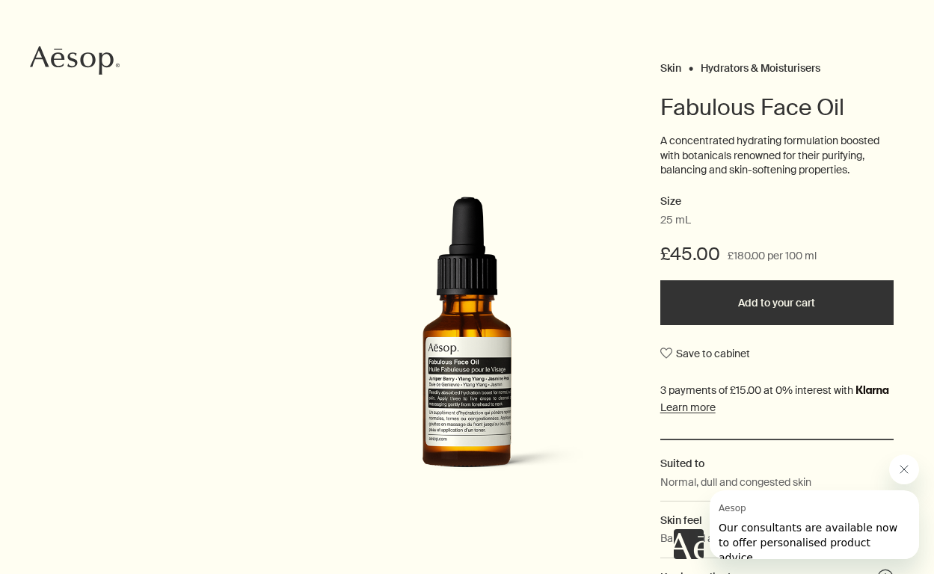
click at [743, 309] on button "Added to your cart Add to your cart" at bounding box center [776, 302] width 233 height 45
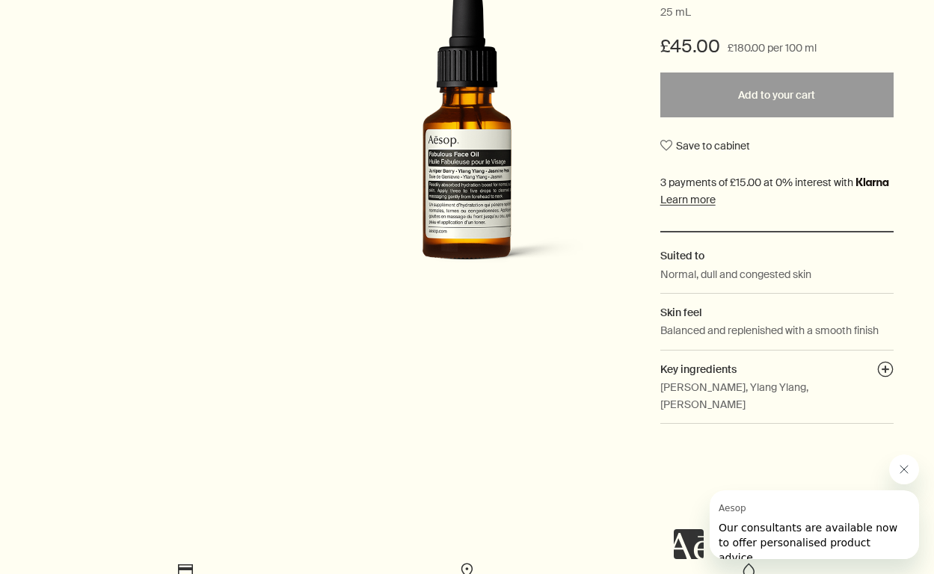
scroll to position [333, 0]
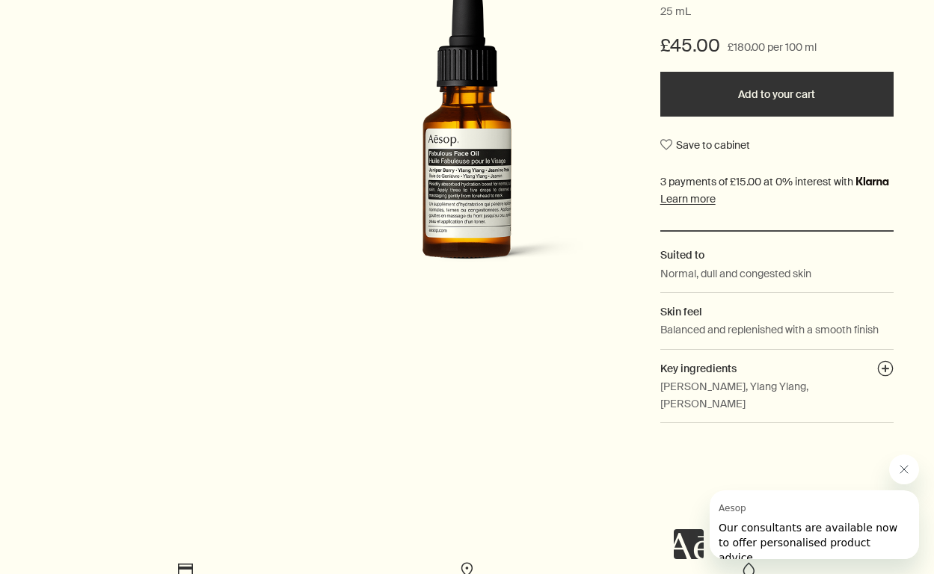
click at [696, 384] on p "[PERSON_NAME], Ylang Ylang, [PERSON_NAME]" at bounding box center [776, 395] width 233 height 34
click at [886, 364] on button "plusAndCloseWithCircle" at bounding box center [885, 371] width 16 height 21
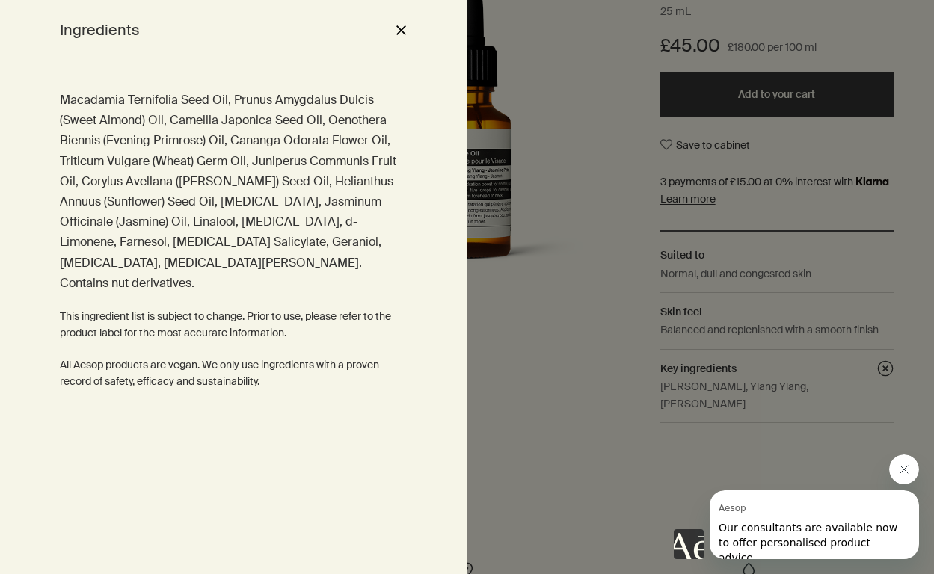
click at [403, 28] on button "close" at bounding box center [401, 29] width 18 height 25
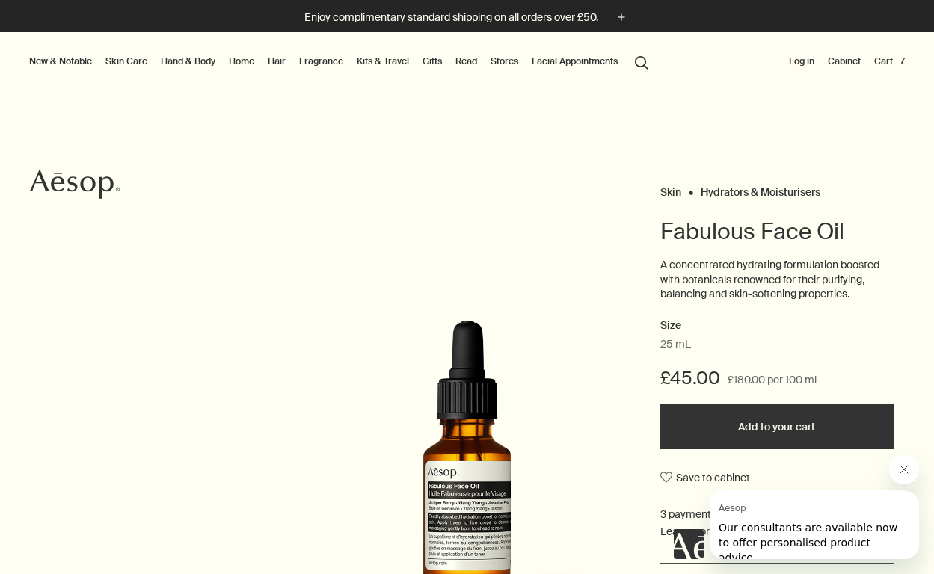
scroll to position [0, 0]
click at [888, 61] on button "Cart 7" at bounding box center [889, 61] width 37 height 18
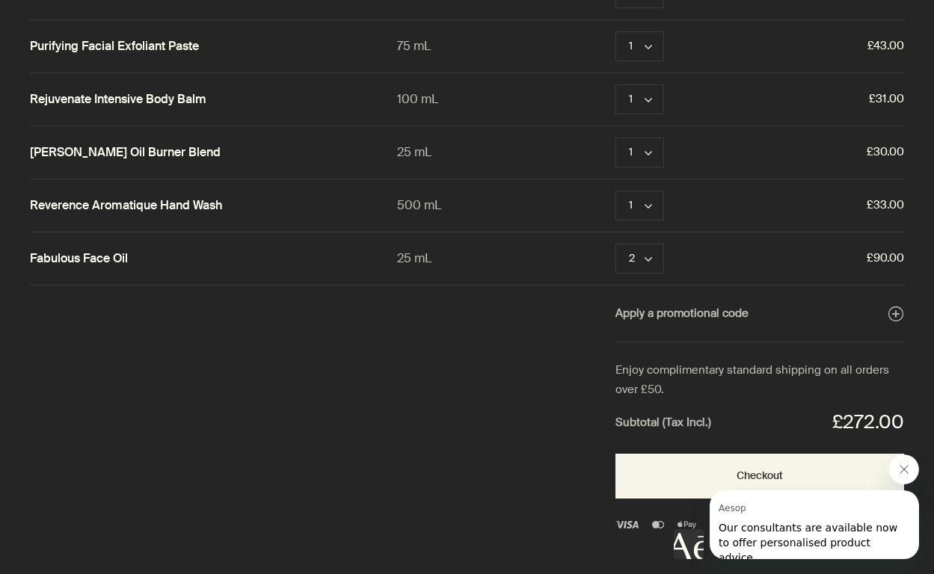
click at [907, 470] on icon "Close message from Aesop" at bounding box center [904, 470] width 12 height 12
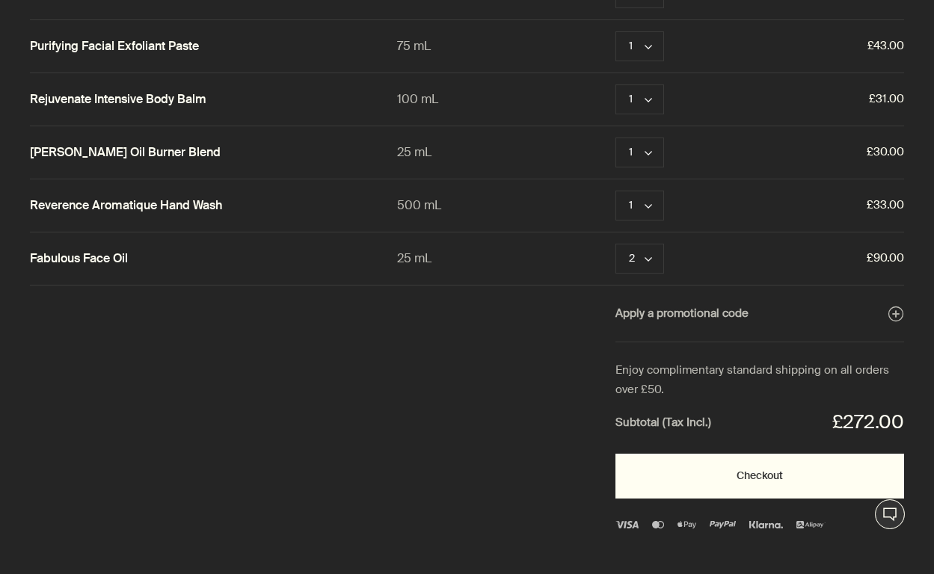
click at [749, 480] on button "Checkout" at bounding box center [760, 476] width 289 height 45
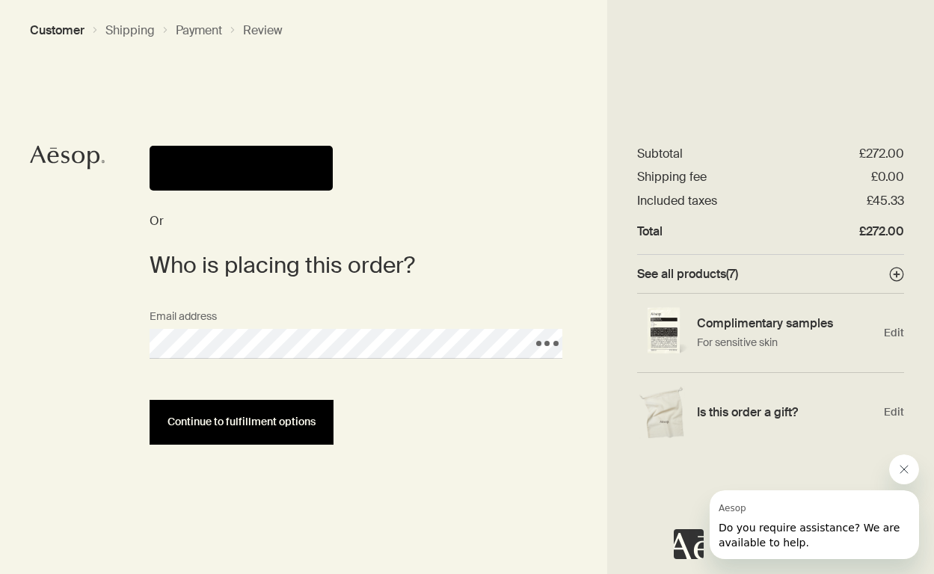
click at [194, 426] on span "Continue to fulfillment options" at bounding box center [242, 422] width 148 height 11
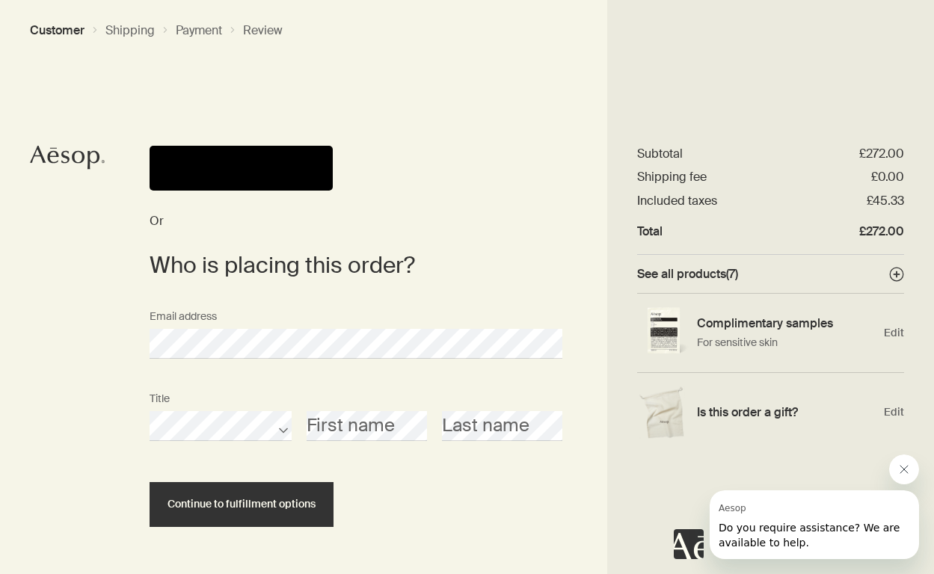
click at [341, 405] on div "First name" at bounding box center [366, 413] width 135 height 56
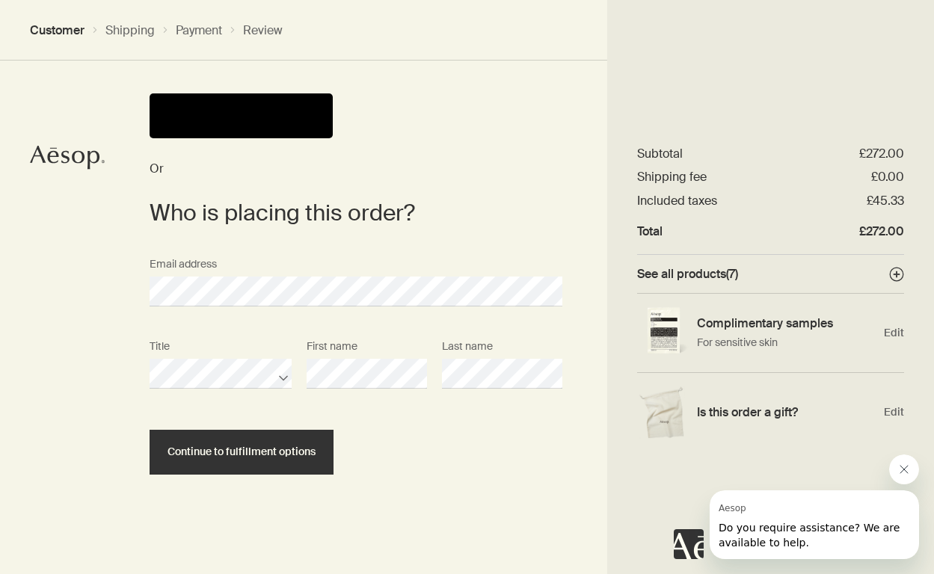
scroll to position [52, 0]
click at [898, 277] on circle at bounding box center [896, 274] width 13 height 13
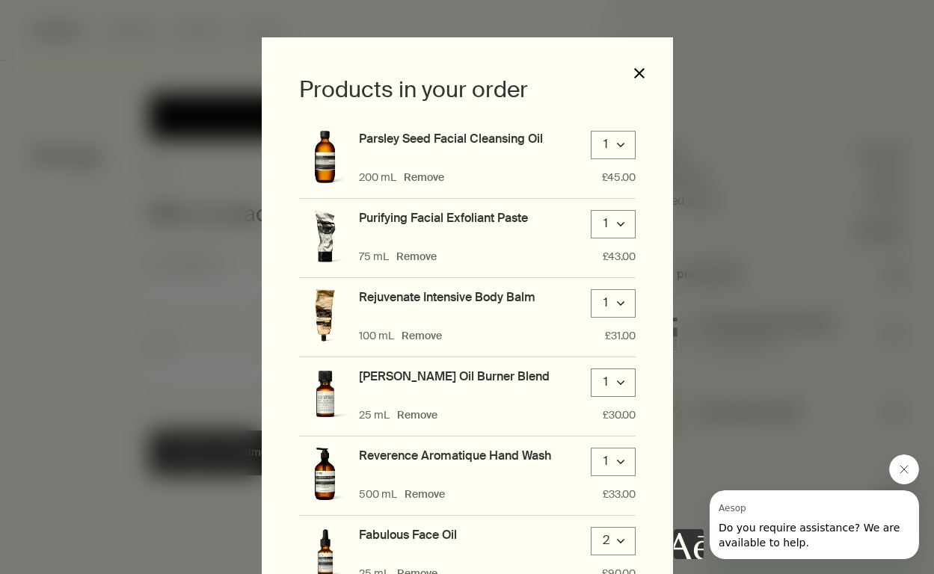
scroll to position [0, 0]
click at [638, 73] on button "close" at bounding box center [639, 73] width 13 height 13
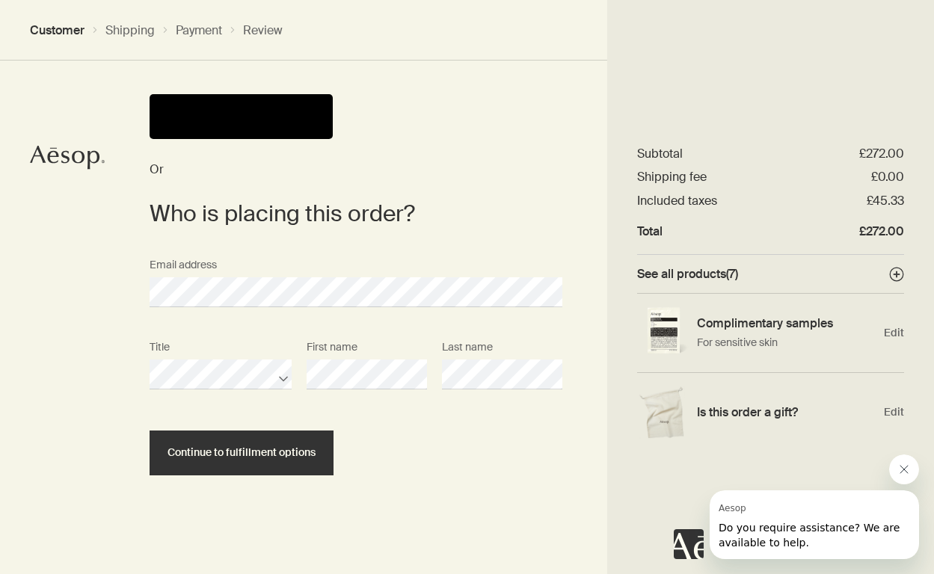
click at [902, 473] on icon "Close message from Aesop" at bounding box center [904, 470] width 12 height 12
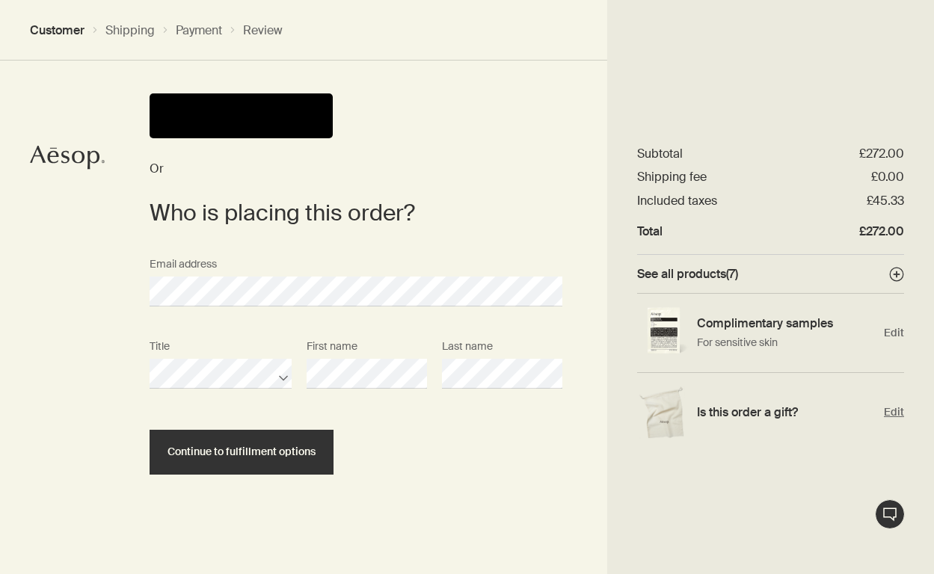
scroll to position [52, 0]
click at [897, 413] on span "Edit" at bounding box center [894, 412] width 20 height 14
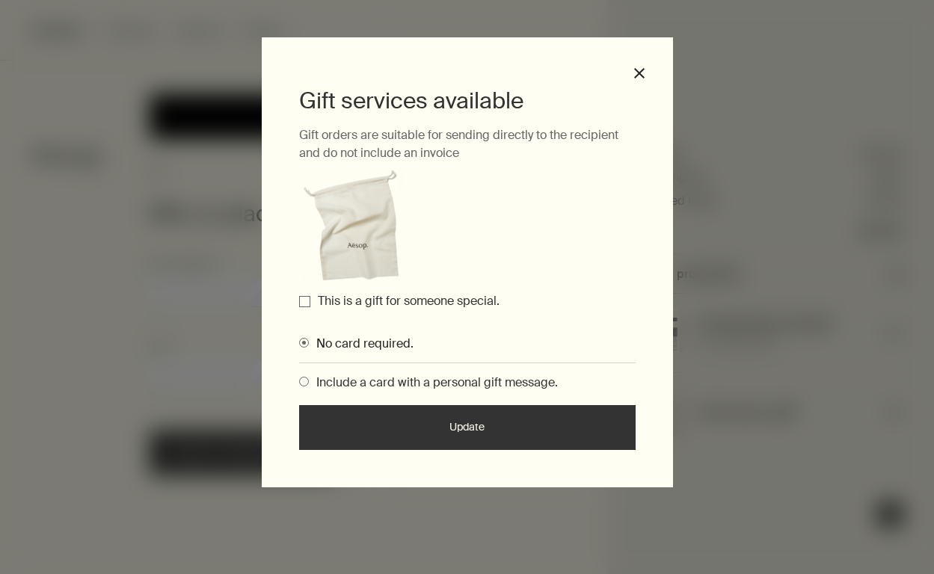
click at [308, 303] on input "This is a gift for someone special." at bounding box center [304, 301] width 11 height 11
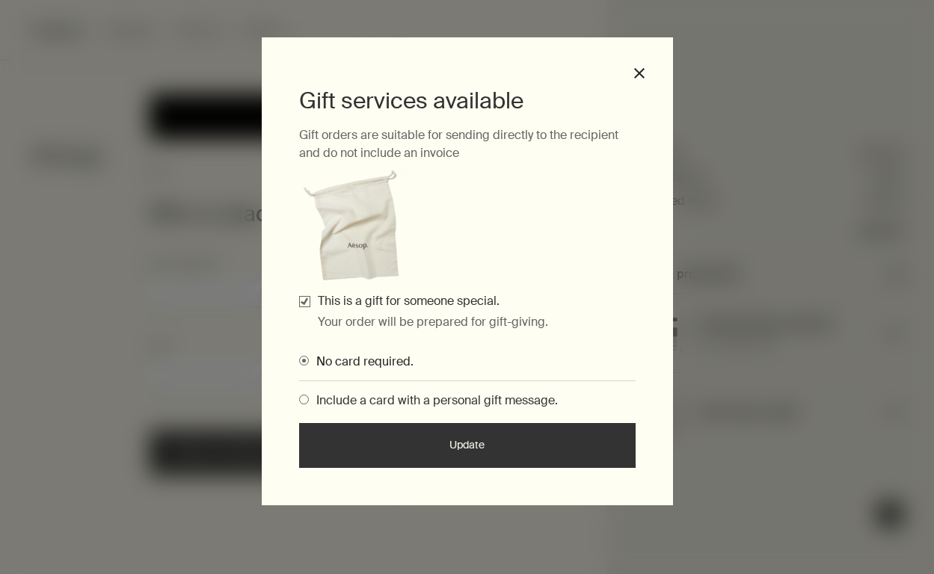
click at [305, 401] on span "Gifting Modals" at bounding box center [304, 400] width 10 height 10
click at [299, 401] on input "Include a card with a personal gift message." at bounding box center [299, 398] width 0 height 10
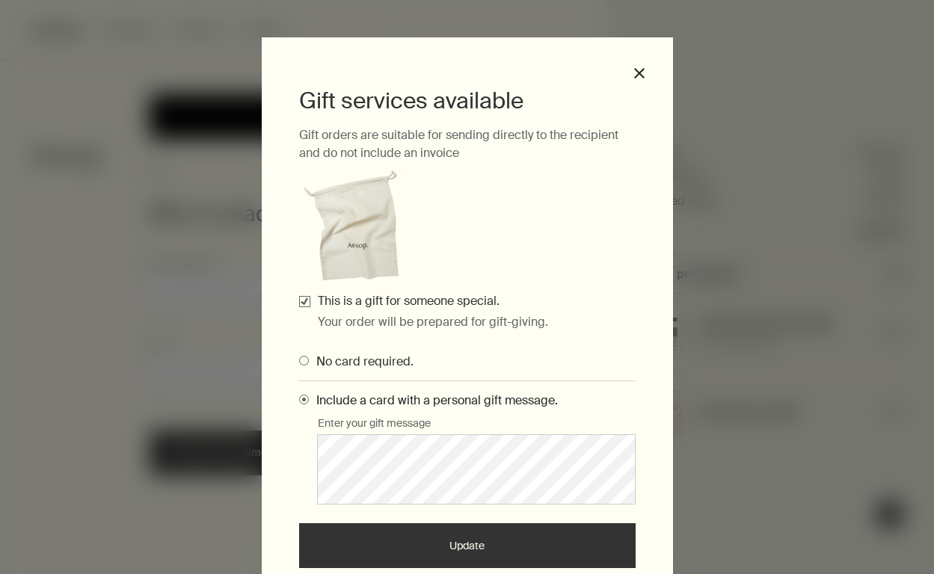
click at [430, 545] on button "Update" at bounding box center [467, 546] width 337 height 45
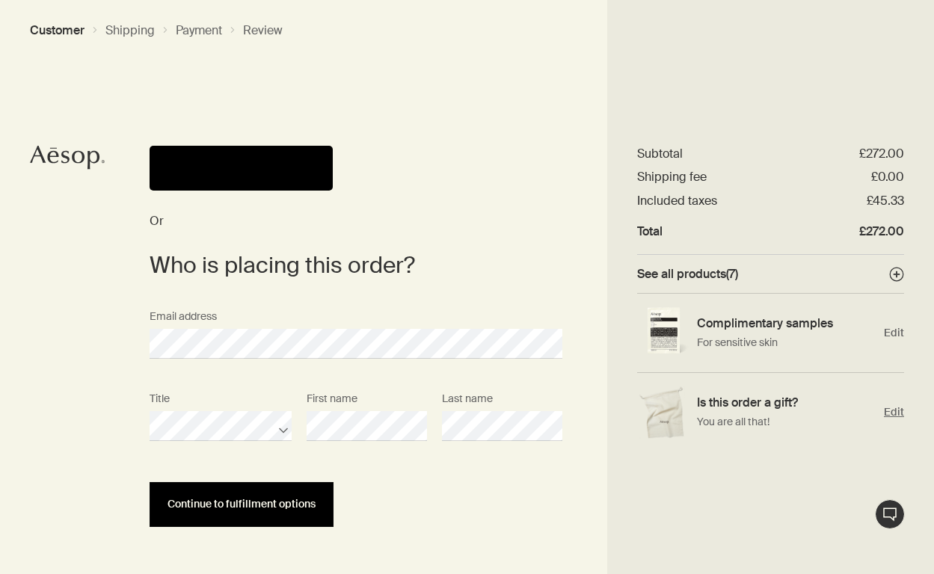
scroll to position [0, 0]
click at [245, 506] on span "Continue to fulfillment options" at bounding box center [242, 504] width 148 height 11
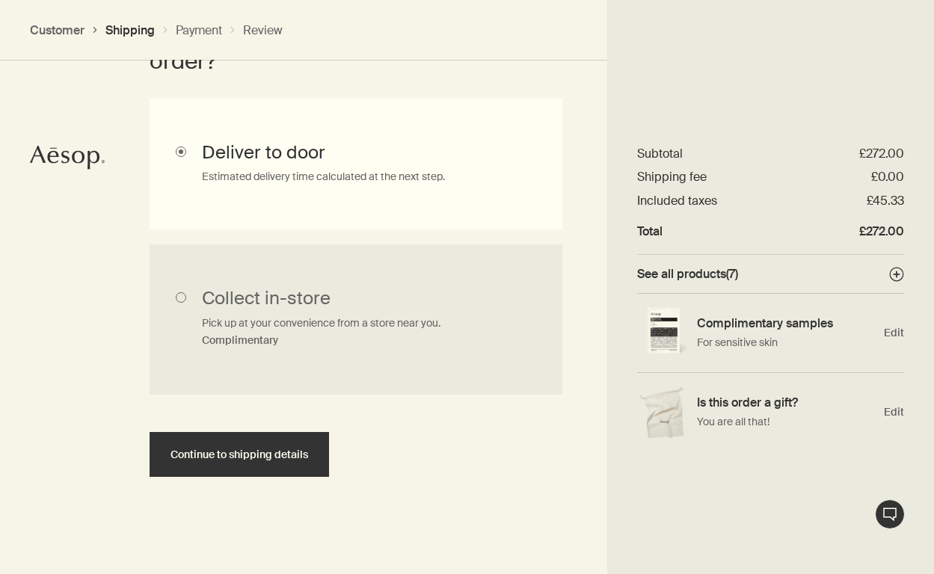
scroll to position [464, 0]
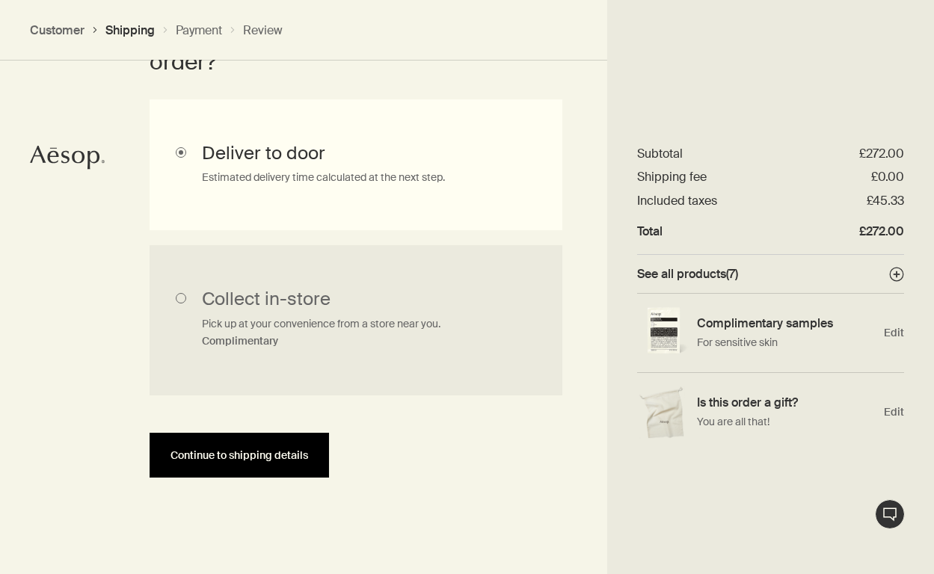
click at [234, 453] on span "Continue to shipping details" at bounding box center [240, 455] width 138 height 11
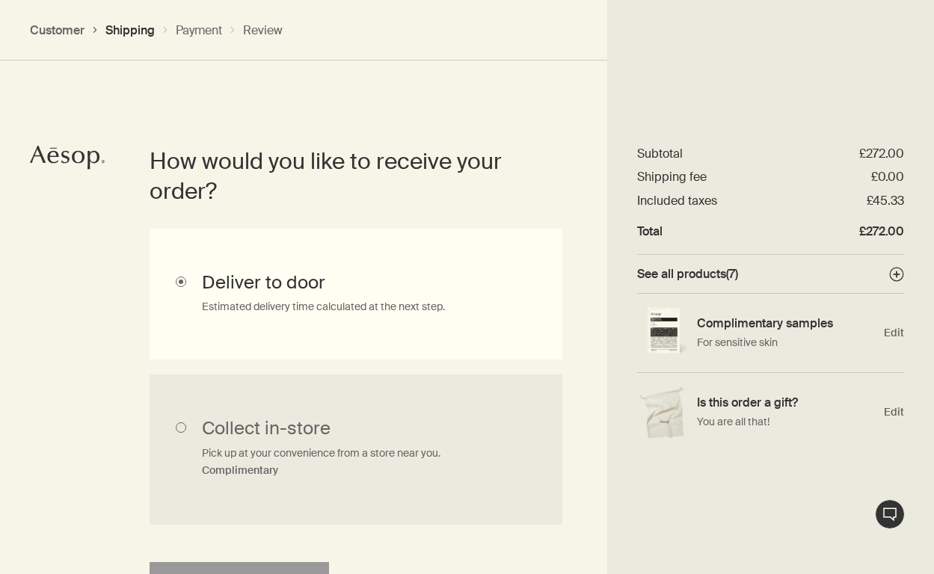
select select "GB"
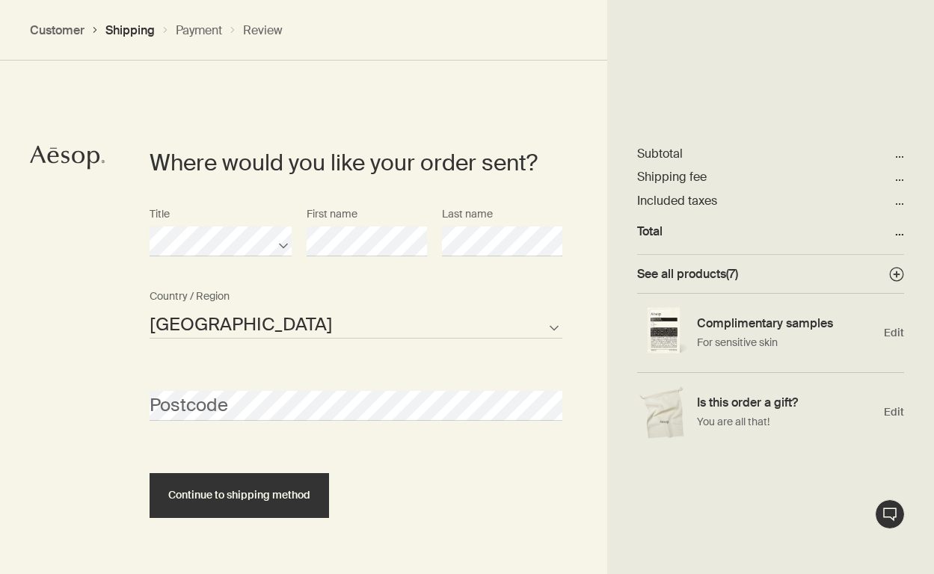
scroll to position [645, 0]
